Goal: Find contact information: Find contact information

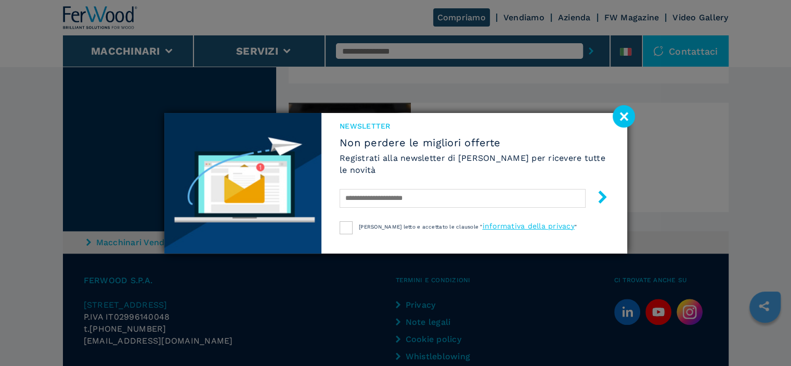
scroll to position [954, 0]
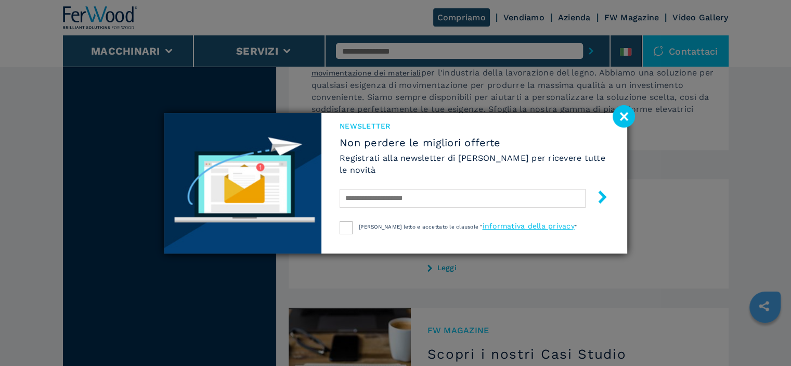
click at [624, 113] on image at bounding box center [624, 116] width 22 height 22
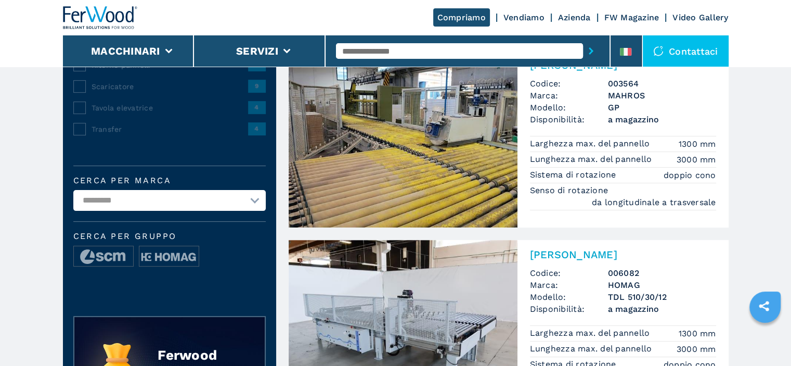
scroll to position [121, 0]
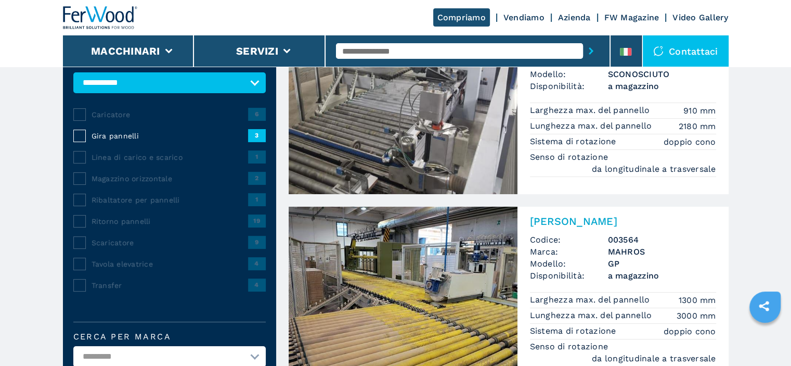
click at [120, 134] on span "Gira pannelli" at bounding box center [170, 136] width 157 height 10
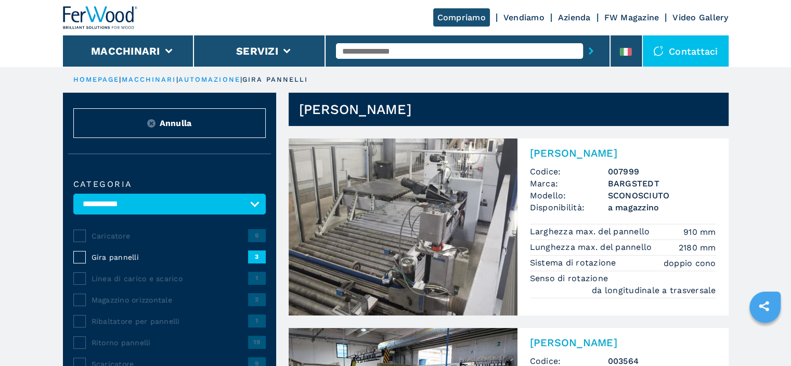
click at [693, 54] on div "Contattaci" at bounding box center [686, 50] width 86 height 31
